Goal: Task Accomplishment & Management: Manage account settings

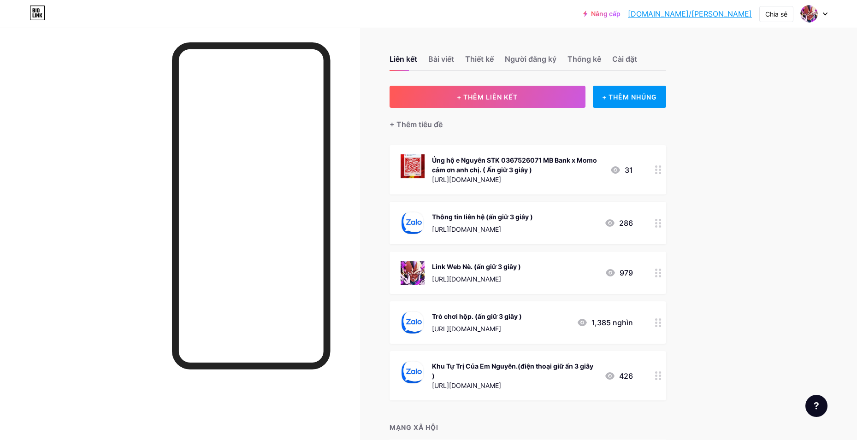
click at [666, 271] on div at bounding box center [659, 273] width 16 height 42
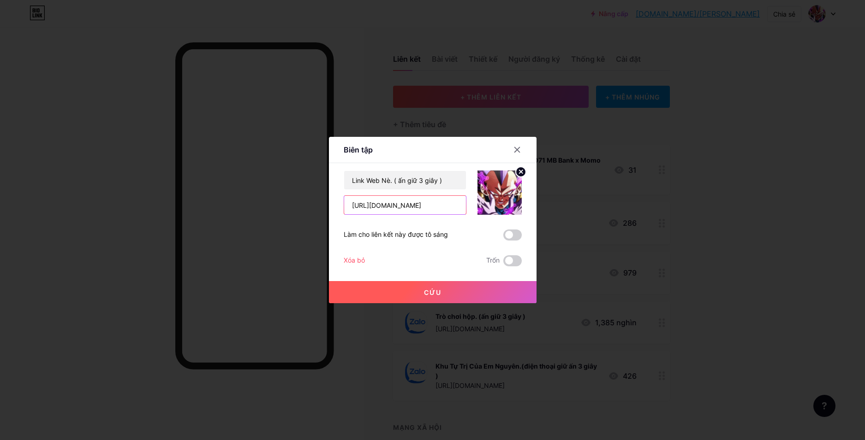
click at [382, 205] on input "[URL][DOMAIN_NAME]" at bounding box center [405, 205] width 122 height 18
type input "[URL][DOMAIN_NAME]"
click at [386, 288] on button "Cứu" at bounding box center [433, 292] width 208 height 22
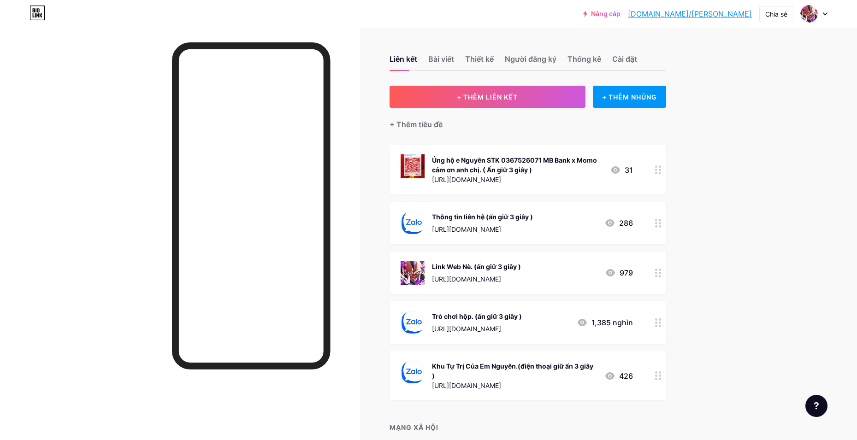
click at [666, 326] on div at bounding box center [659, 323] width 16 height 42
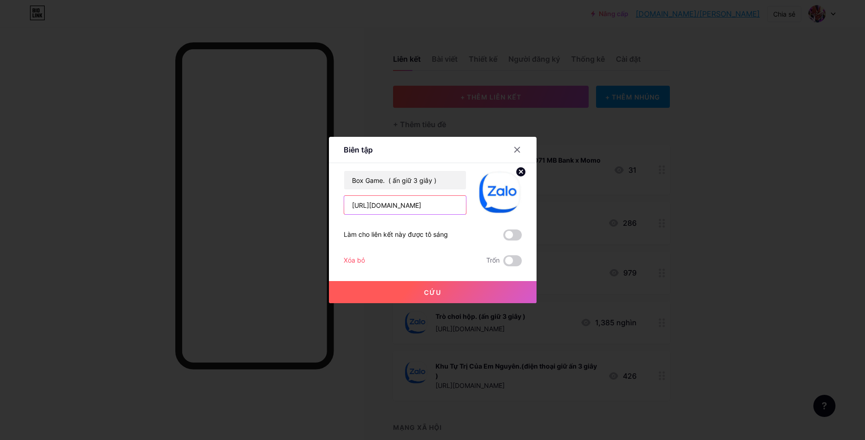
click at [438, 204] on input "[URL][DOMAIN_NAME]" at bounding box center [405, 205] width 122 height 18
paste input "ctxvxt22"
type input "[URL][DOMAIN_NAME]"
drag, startPoint x: 433, startPoint y: 282, endPoint x: 433, endPoint y: 289, distance: 6.9
click at [433, 289] on button "Cứu" at bounding box center [433, 292] width 208 height 22
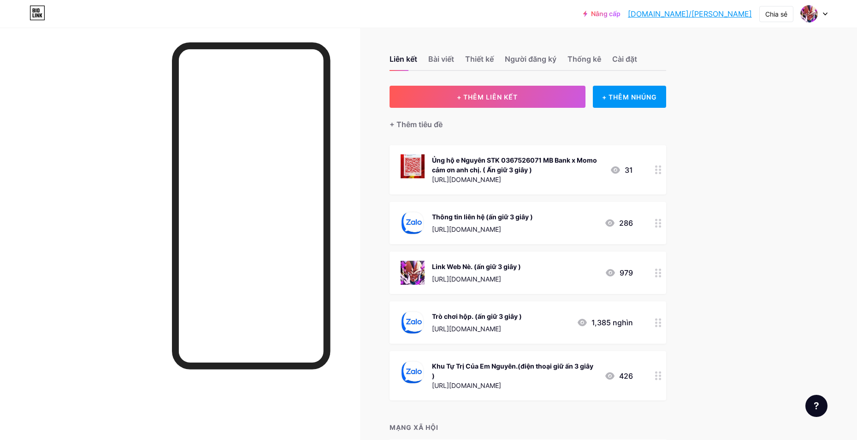
click at [654, 270] on div at bounding box center [659, 273] width 16 height 42
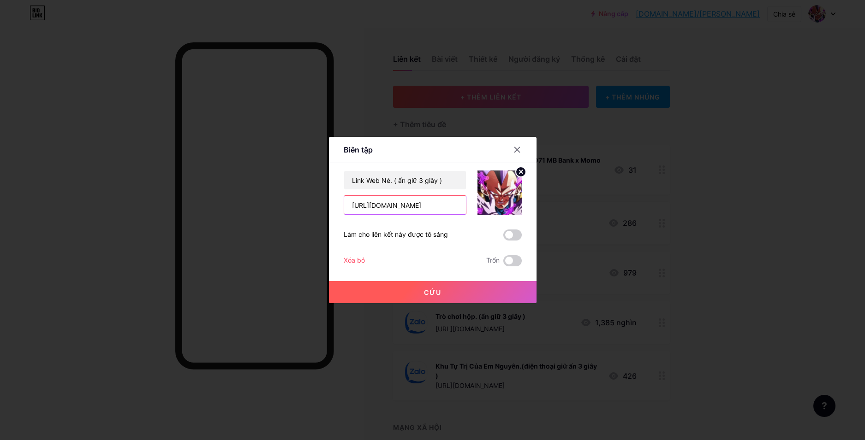
click at [382, 206] on input "[URL][DOMAIN_NAME]" at bounding box center [405, 205] width 122 height 18
type input "https://nrohip.com/"
click at [460, 284] on button "Cứu" at bounding box center [433, 292] width 208 height 22
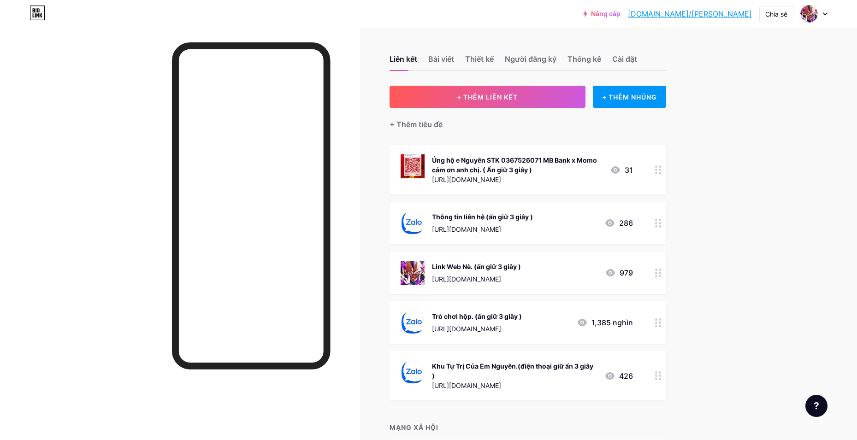
click at [667, 325] on div at bounding box center [659, 323] width 16 height 42
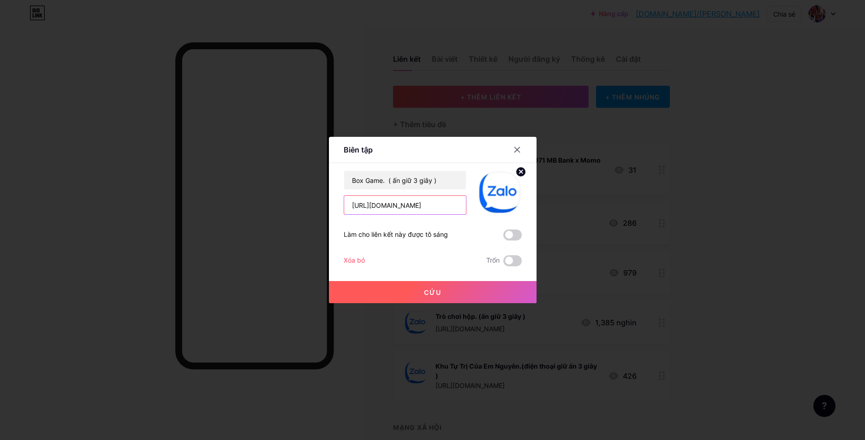
click at [391, 207] on input "[URL][DOMAIN_NAME]" at bounding box center [405, 205] width 122 height 18
paste input "kbjomv604"
type input "https://zalo.me/g/kbjomv604"
drag, startPoint x: 412, startPoint y: 295, endPoint x: 423, endPoint y: 310, distance: 18.6
click at [412, 297] on button "Cứu" at bounding box center [433, 292] width 208 height 22
